Goal: Navigation & Orientation: Go to known website

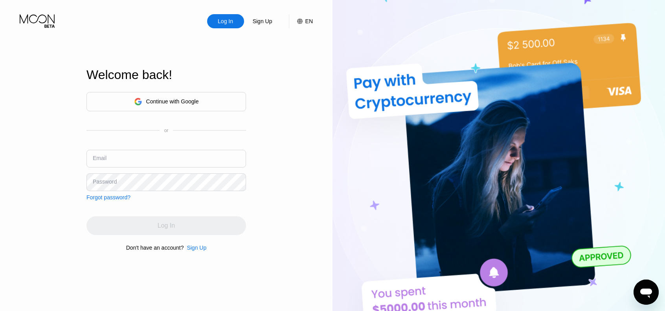
click at [188, 99] on div "Continue with Google" at bounding box center [172, 101] width 53 height 6
click at [175, 98] on div "Continue with Google" at bounding box center [172, 101] width 53 height 6
